Goal: Find specific fact: Find specific fact

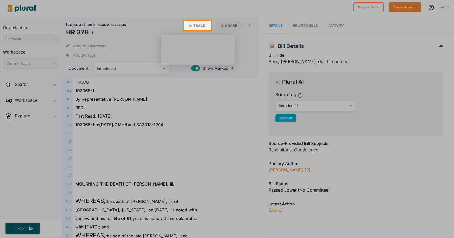
click at [170, 101] on div at bounding box center [227, 134] width 454 height 208
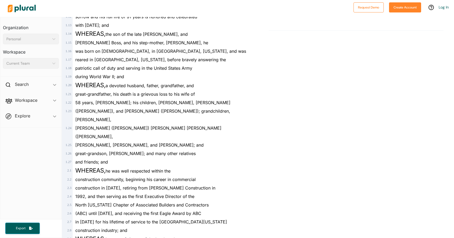
scroll to position [209, 0]
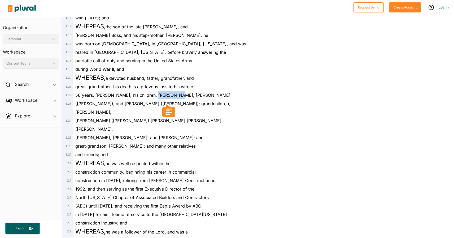
drag, startPoint x: 151, startPoint y: 95, endPoint x: 174, endPoint y: 95, distance: 23.6
click at [174, 95] on span "58 years, [PERSON_NAME]; his children, [PERSON_NAME], [PERSON_NAME]" at bounding box center [152, 95] width 155 height 5
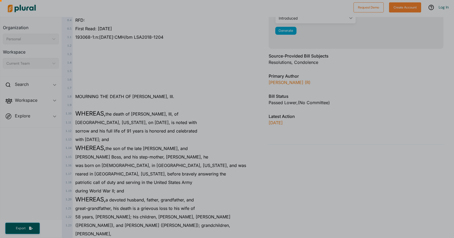
drag, startPoint x: 97, startPoint y: 104, endPoint x: 107, endPoint y: 104, distance: 10.3
click at [107, 104] on div at bounding box center [227, 77] width 454 height 322
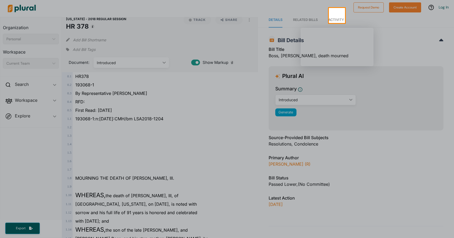
scroll to position [0, 0]
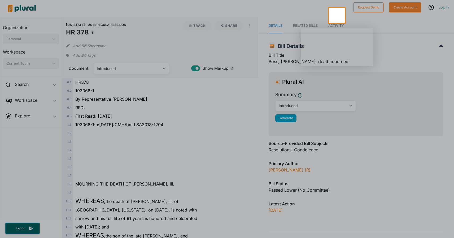
click at [107, 104] on div at bounding box center [227, 130] width 454 height 215
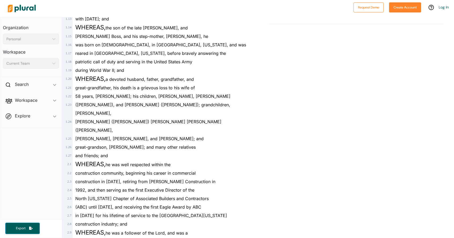
scroll to position [217, 0]
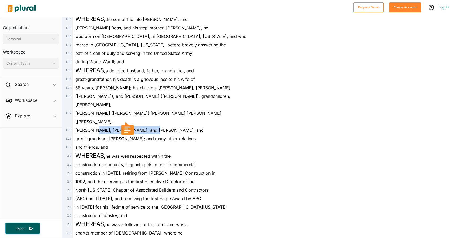
drag, startPoint x: 95, startPoint y: 113, endPoint x: 147, endPoint y: 113, distance: 51.7
click at [147, 128] on span "[PERSON_NAME], [PERSON_NAME], and [PERSON_NAME]; and" at bounding box center [139, 130] width 128 height 5
